Goal: Information Seeking & Learning: Learn about a topic

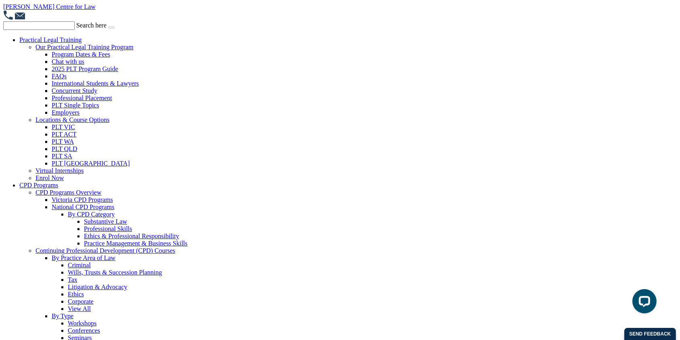
click at [42, 7] on link "[PERSON_NAME] Centre for Law" at bounding box center [49, 6] width 92 height 7
click at [65, 130] on link "PLT VIC" at bounding box center [63, 126] width 23 height 7
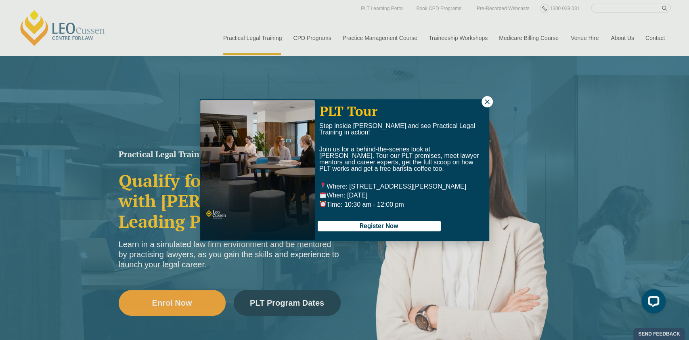
click at [487, 103] on icon at bounding box center [487, 101] width 4 height 4
